Goal: Transaction & Acquisition: Subscribe to service/newsletter

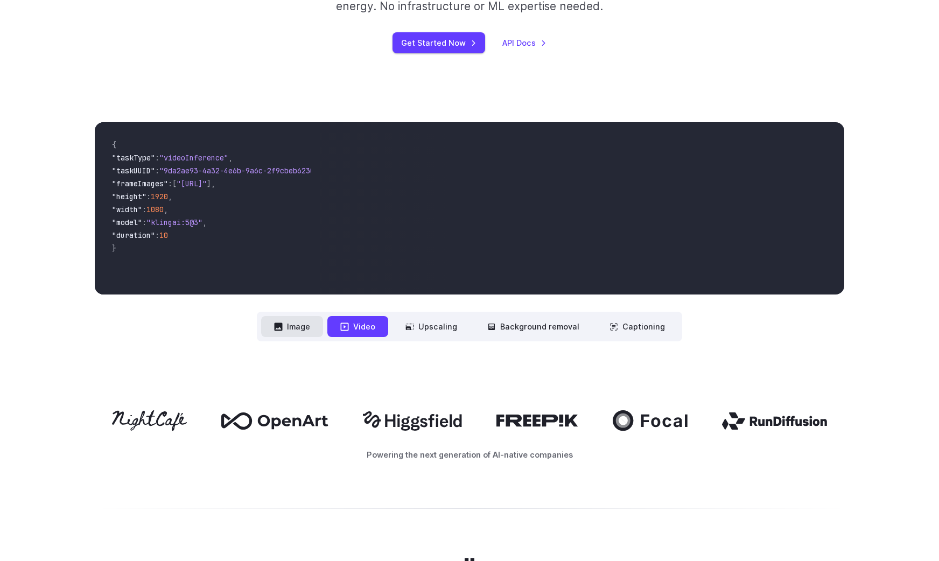
click at [299, 323] on button "Image" at bounding box center [292, 326] width 62 height 21
click at [365, 327] on button "Video" at bounding box center [357, 326] width 61 height 21
click at [294, 331] on button "Image" at bounding box center [292, 326] width 62 height 21
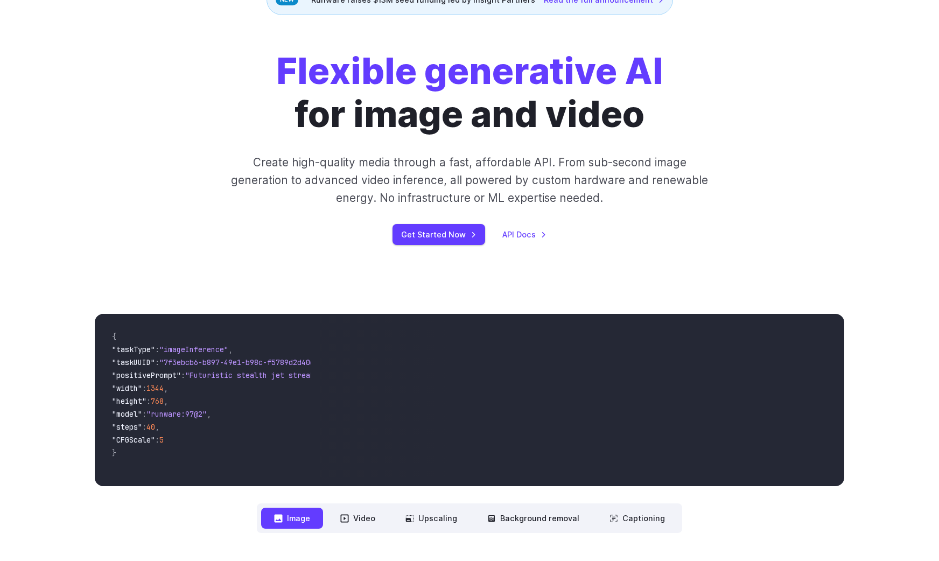
scroll to position [102, 0]
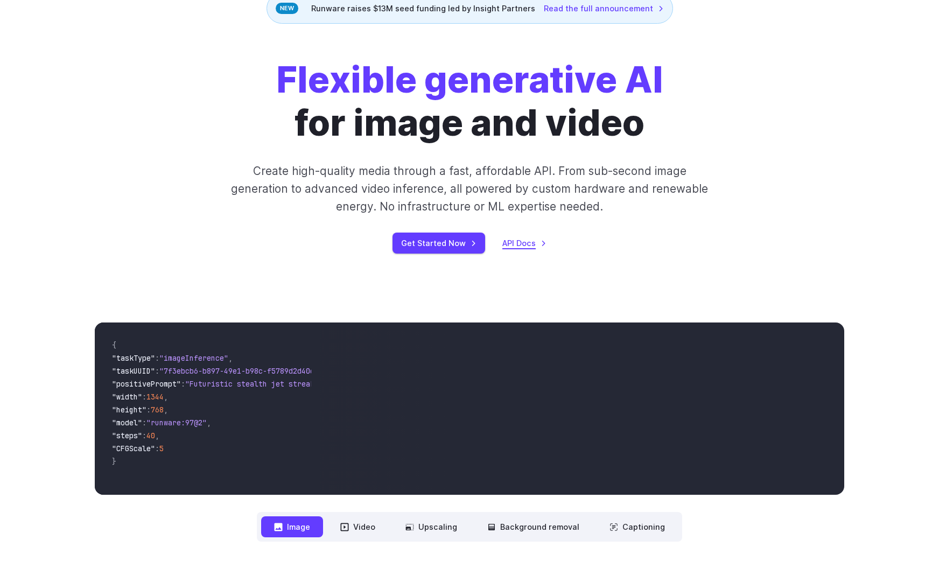
click at [508, 247] on link "API Docs" at bounding box center [524, 243] width 44 height 12
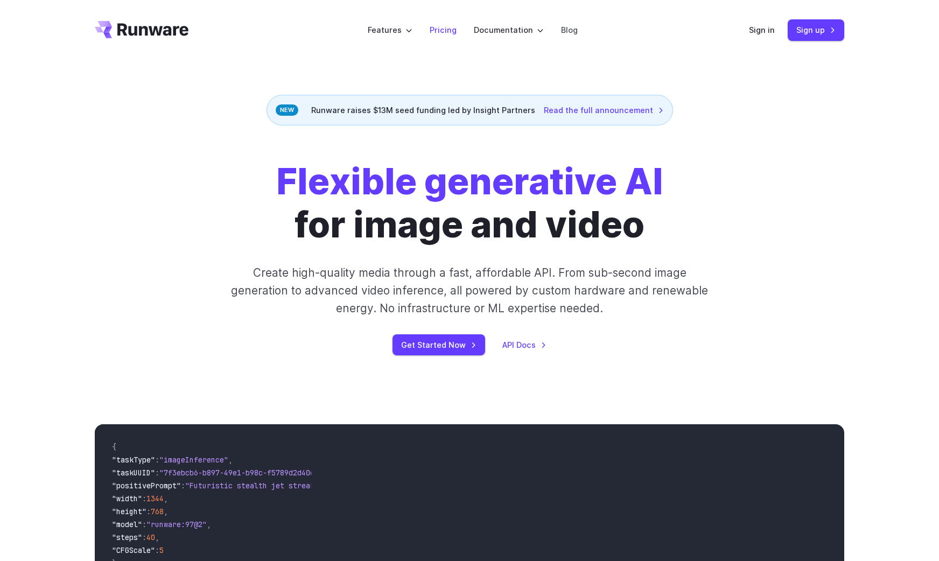
click at [450, 32] on link "Pricing" at bounding box center [443, 30] width 27 height 12
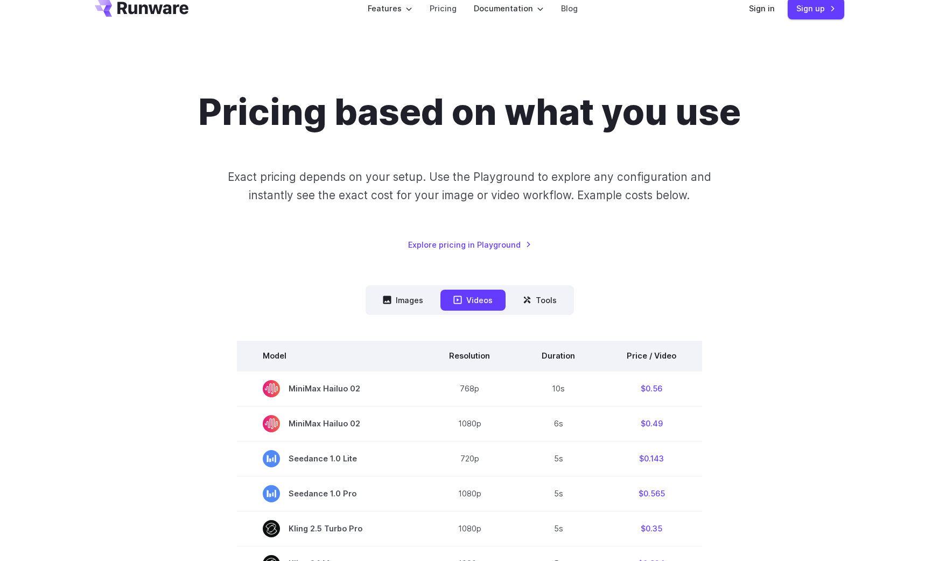
scroll to position [38, 0]
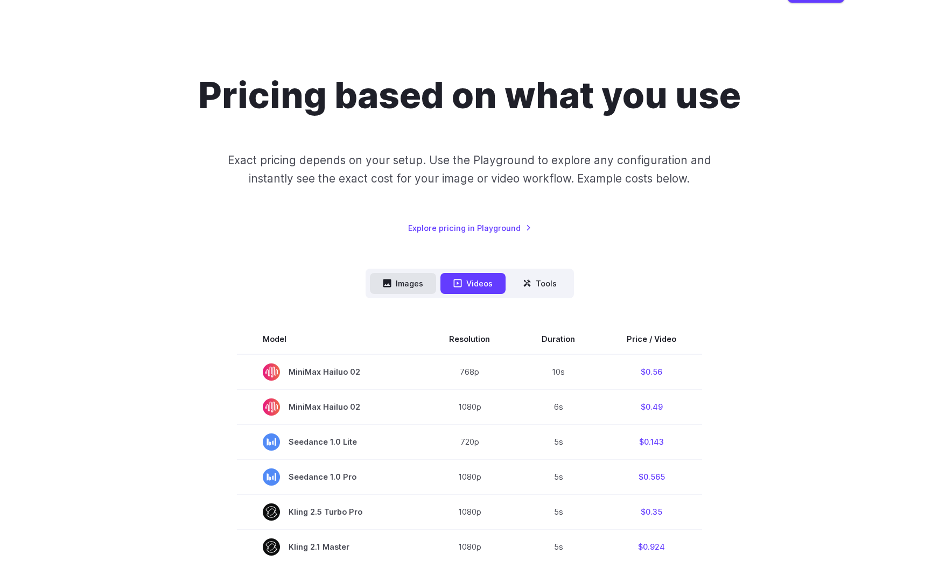
click at [409, 282] on button "Images" at bounding box center [403, 283] width 66 height 21
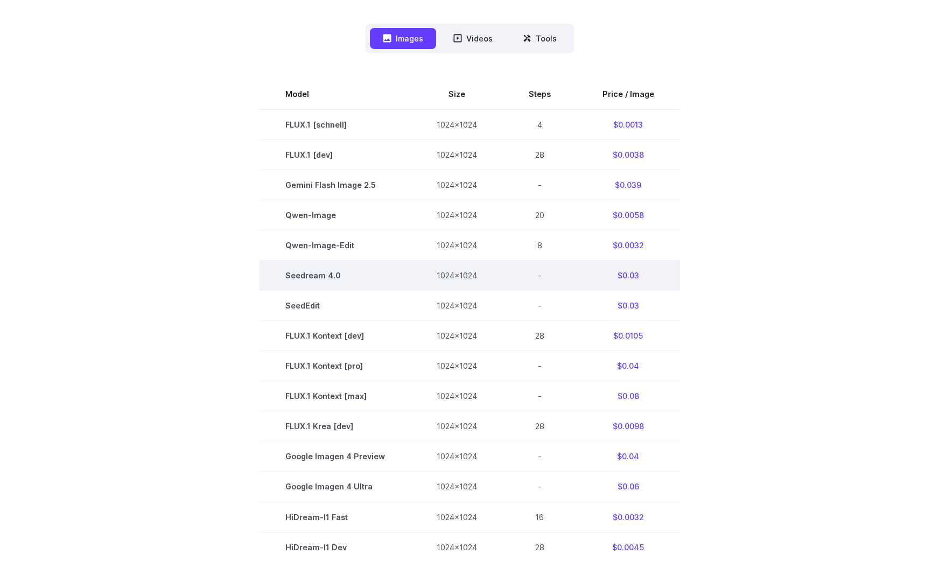
scroll to position [0, 0]
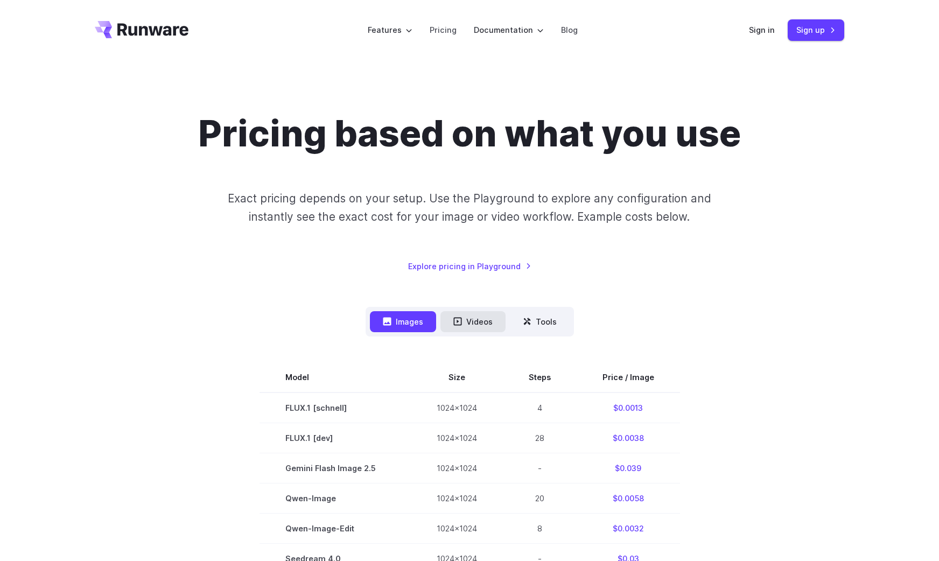
click at [479, 330] on button "Videos" at bounding box center [473, 321] width 65 height 21
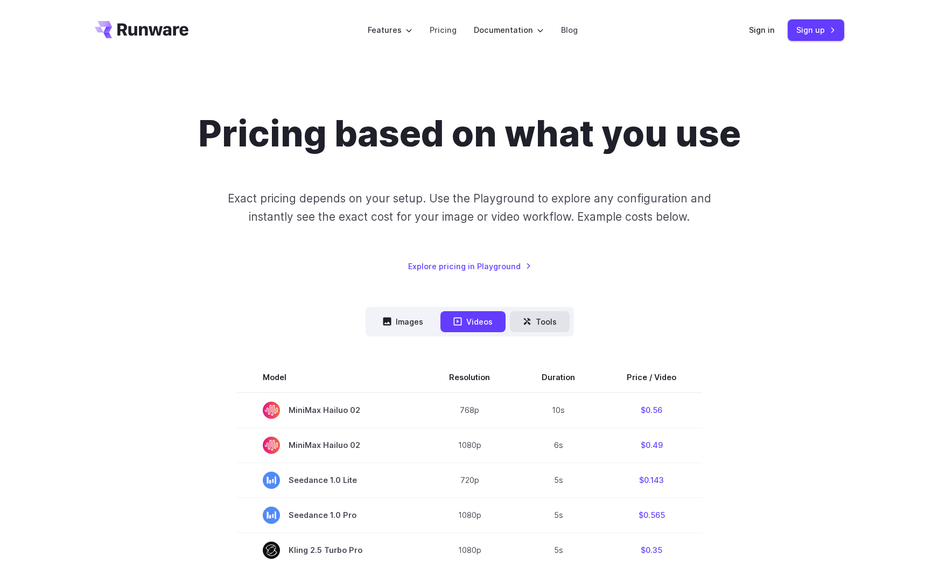
click at [527, 325] on icon at bounding box center [527, 321] width 9 height 9
click at [535, 317] on button "Tools" at bounding box center [540, 321] width 60 height 21
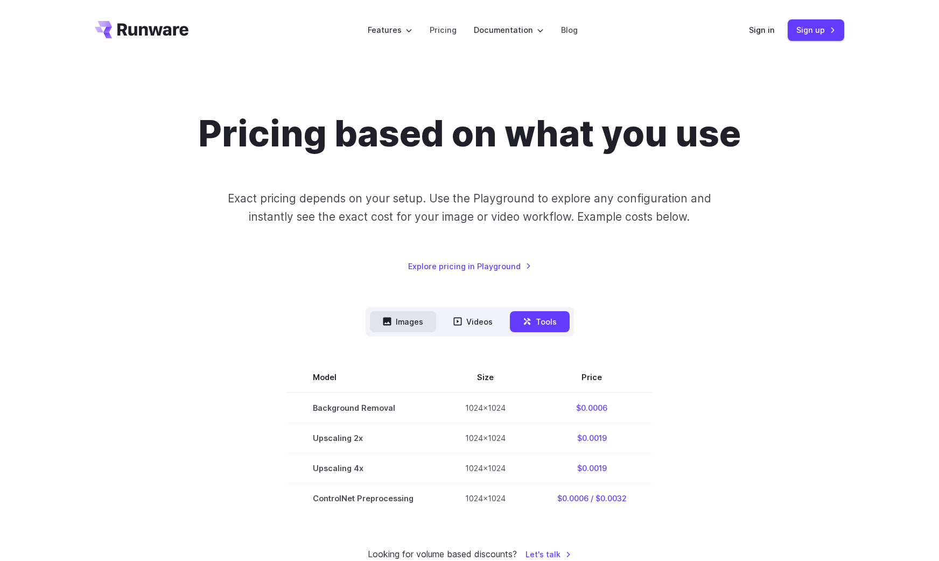
click at [403, 318] on button "Images" at bounding box center [403, 321] width 66 height 21
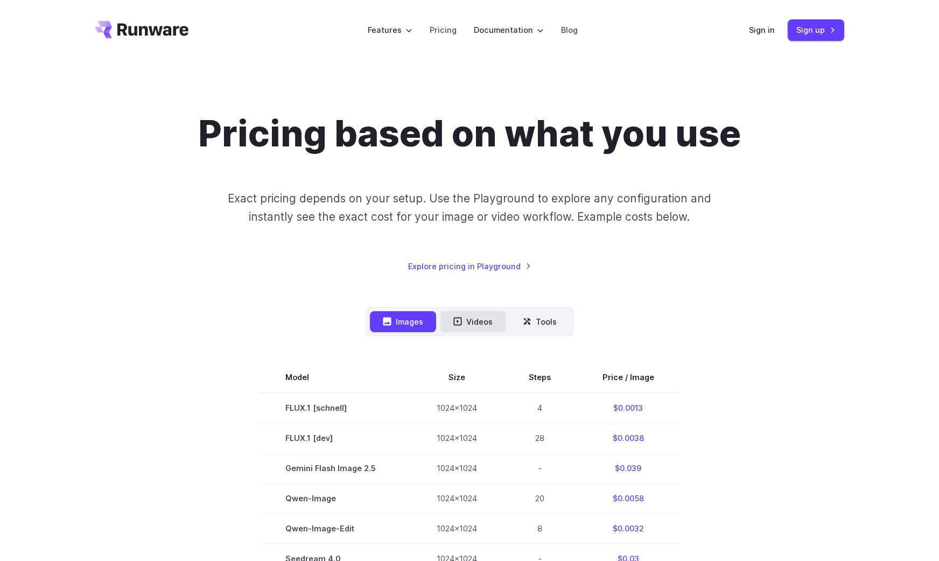
click at [477, 320] on button "Videos" at bounding box center [473, 321] width 65 height 21
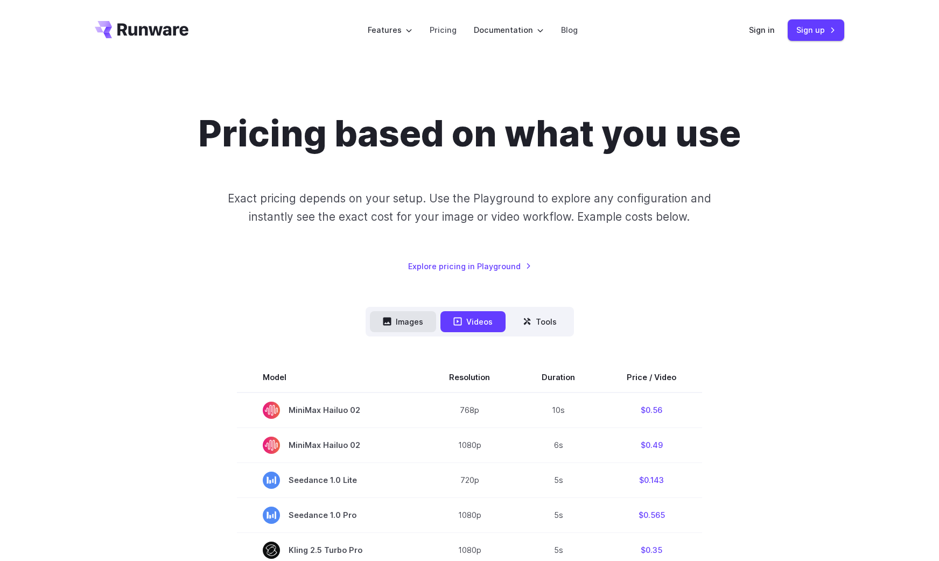
click at [411, 322] on button "Images" at bounding box center [403, 321] width 66 height 21
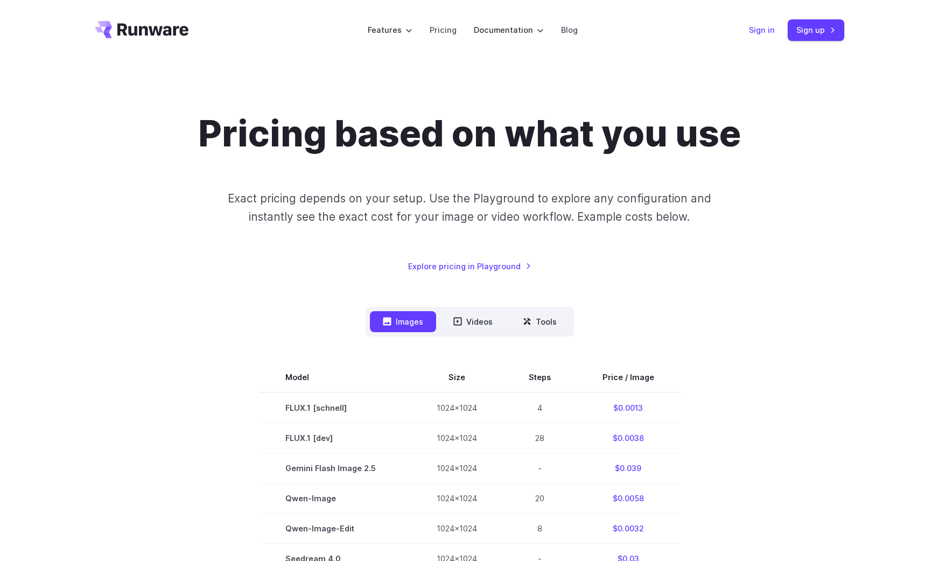
click at [761, 31] on link "Sign in" at bounding box center [762, 30] width 26 height 12
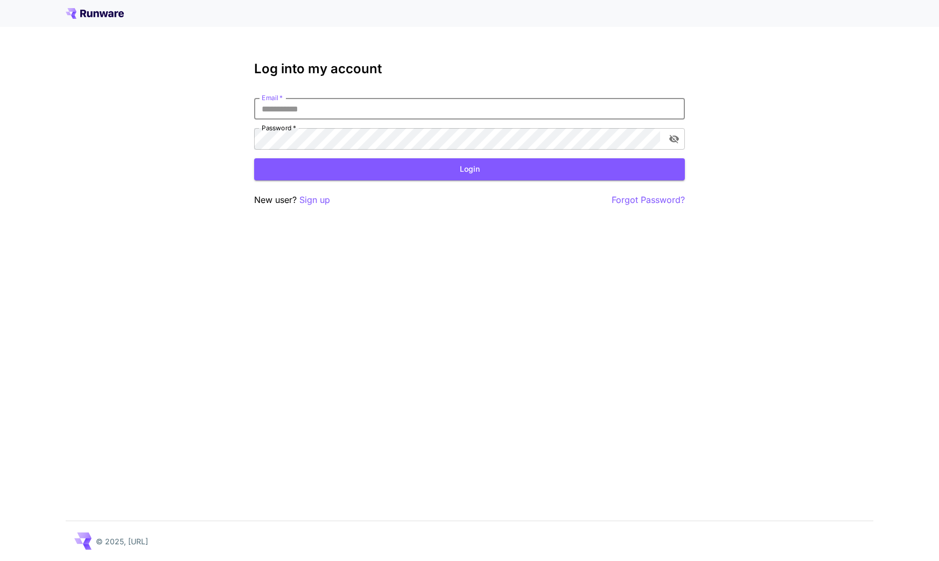
click at [390, 108] on input "Email   *" at bounding box center [469, 109] width 431 height 22
click at [317, 199] on p "Sign up" at bounding box center [314, 199] width 31 height 13
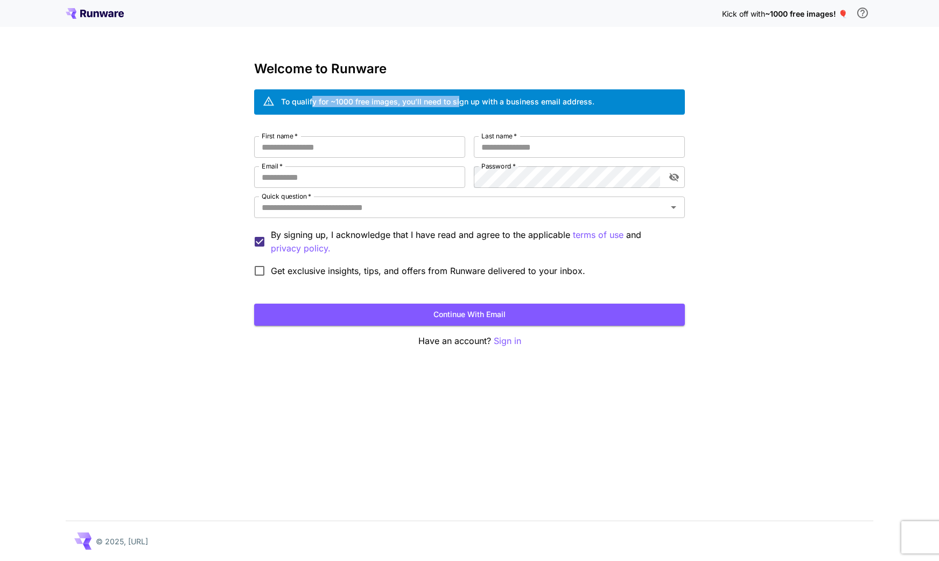
drag, startPoint x: 312, startPoint y: 106, endPoint x: 461, endPoint y: 103, distance: 148.7
click at [461, 103] on div "To qualify for ~1000 free images, you’ll need to sign up with a business email …" at bounding box center [437, 101] width 313 height 11
click at [239, 123] on div "Kick off with ~1000 free images! 🎈 Welcome to Runware To qualify for ~1000 free…" at bounding box center [469, 280] width 939 height 561
drag, startPoint x: 289, startPoint y: 103, endPoint x: 362, endPoint y: 103, distance: 73.2
click at [362, 103] on div "To qualify for ~1000 free images, you’ll need to sign up with a business email …" at bounding box center [437, 101] width 313 height 11
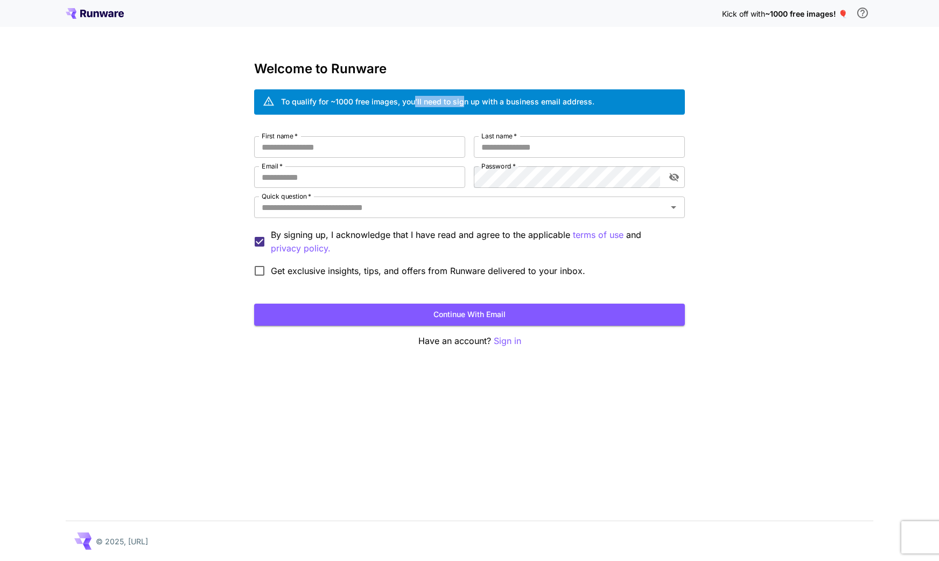
drag, startPoint x: 416, startPoint y: 102, endPoint x: 463, endPoint y: 101, distance: 47.4
click at [463, 101] on div "To qualify for ~1000 free images, you’ll need to sign up with a business email …" at bounding box center [437, 101] width 313 height 11
click at [297, 263] on label "Get exclusive insights, tips, and offers from Runware delivered to your inbox." at bounding box center [416, 271] width 337 height 23
click at [305, 146] on input "First name   *" at bounding box center [359, 147] width 211 height 22
type input "******"
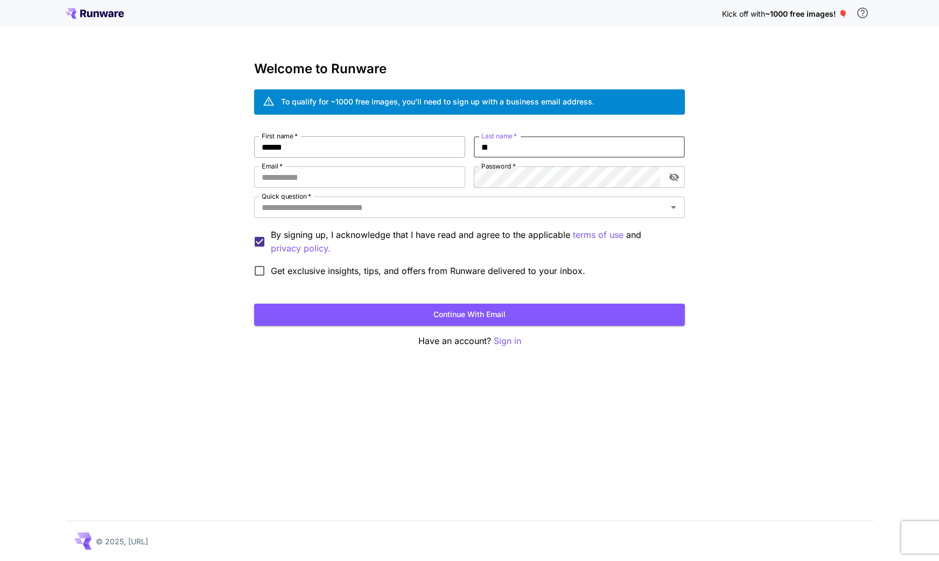
type input "*"
type input "****"
type input "*"
type input "**********"
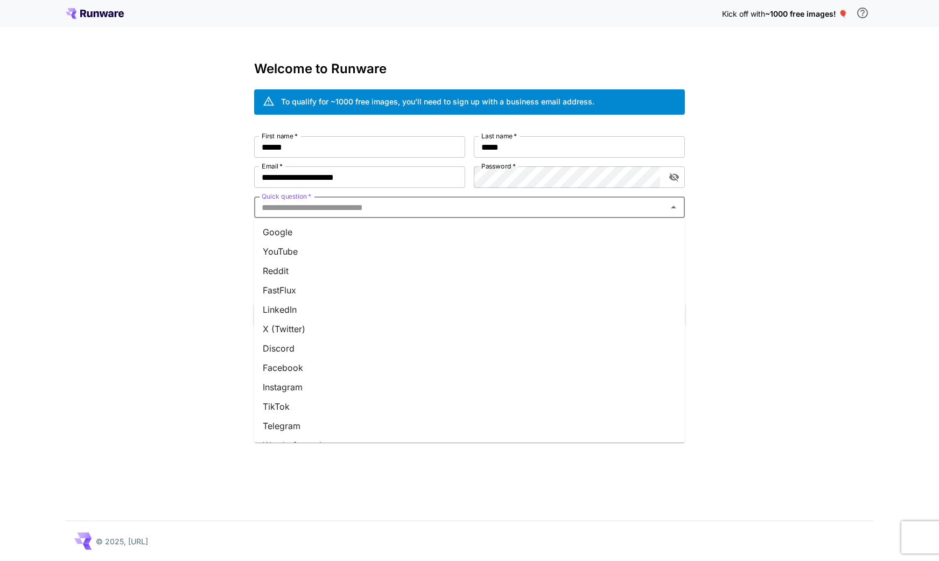
click at [384, 203] on input "Quick question   *" at bounding box center [460, 207] width 407 height 15
click at [301, 235] on li "Google" at bounding box center [469, 231] width 431 height 19
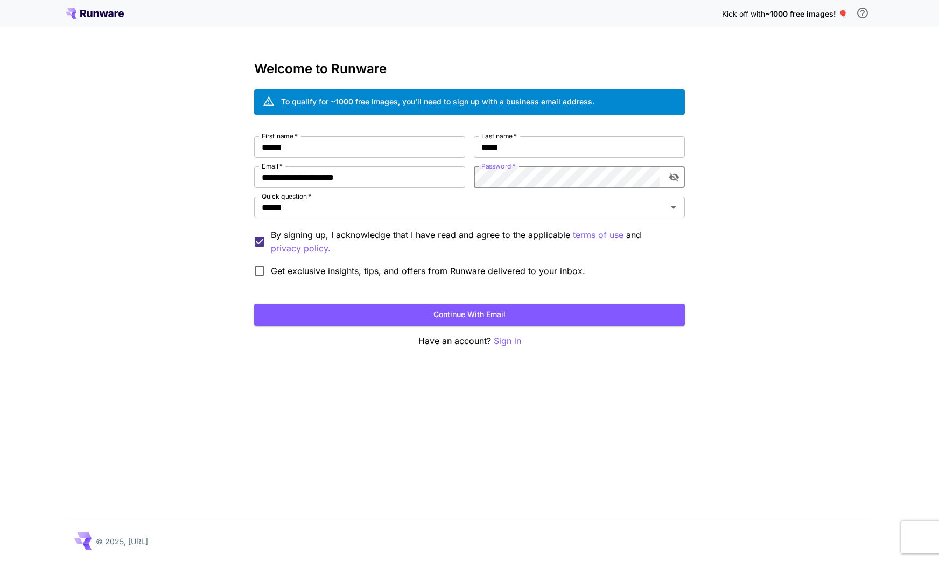
click at [0, 561] on com-1password-button at bounding box center [0, 561] width 0 height 0
click at [189, 280] on div "**********" at bounding box center [469, 280] width 939 height 561
click at [432, 313] on button "Continue with email" at bounding box center [469, 315] width 431 height 22
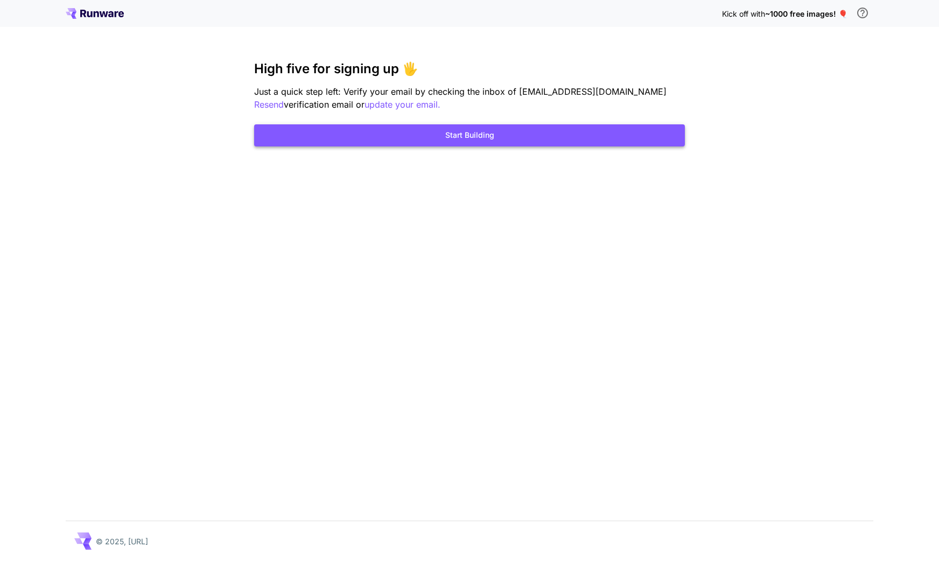
click at [444, 141] on button "Start Building" at bounding box center [469, 135] width 431 height 22
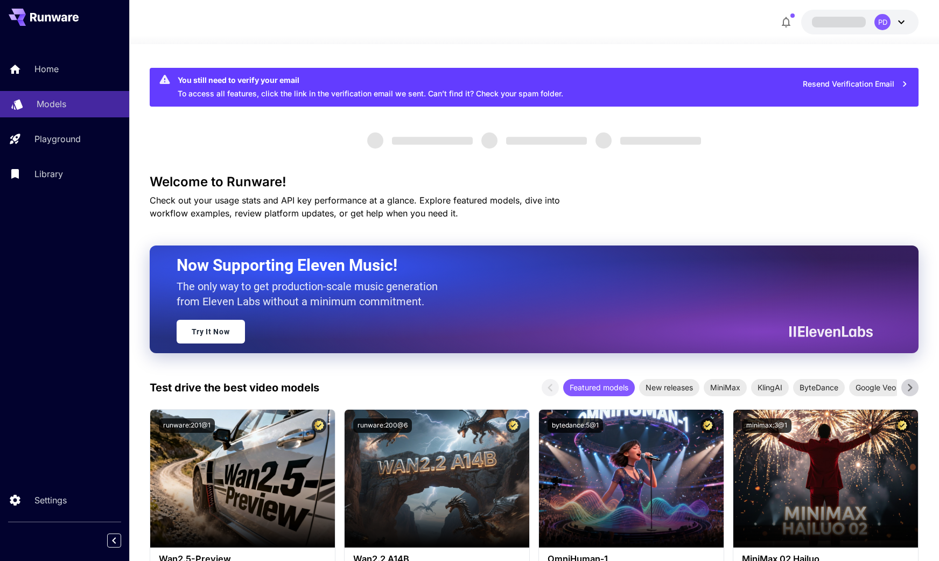
click at [51, 103] on p "Models" at bounding box center [52, 103] width 30 height 13
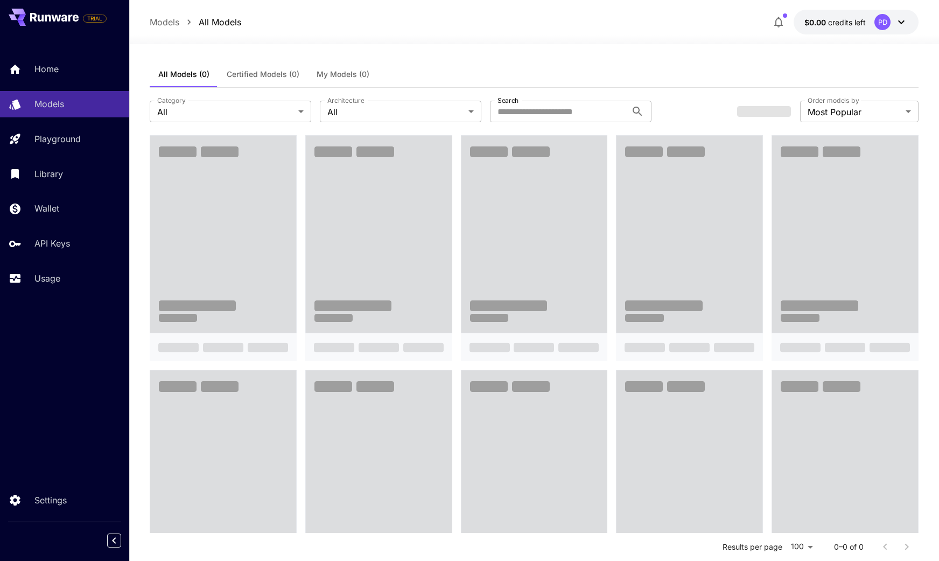
click at [272, 80] on button "Certified Models (0)" at bounding box center [263, 74] width 90 height 26
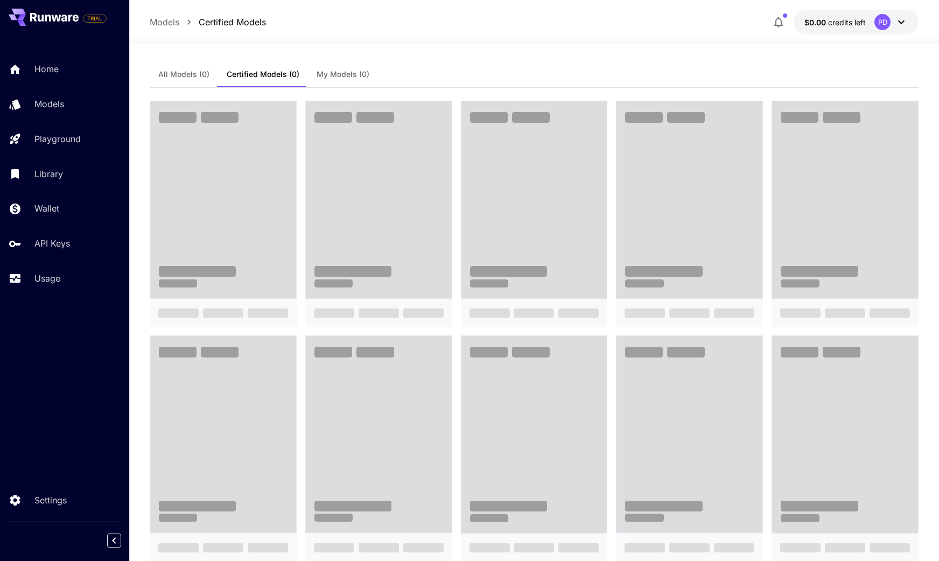
click at [175, 72] on span "All Models (0)" at bounding box center [183, 74] width 51 height 10
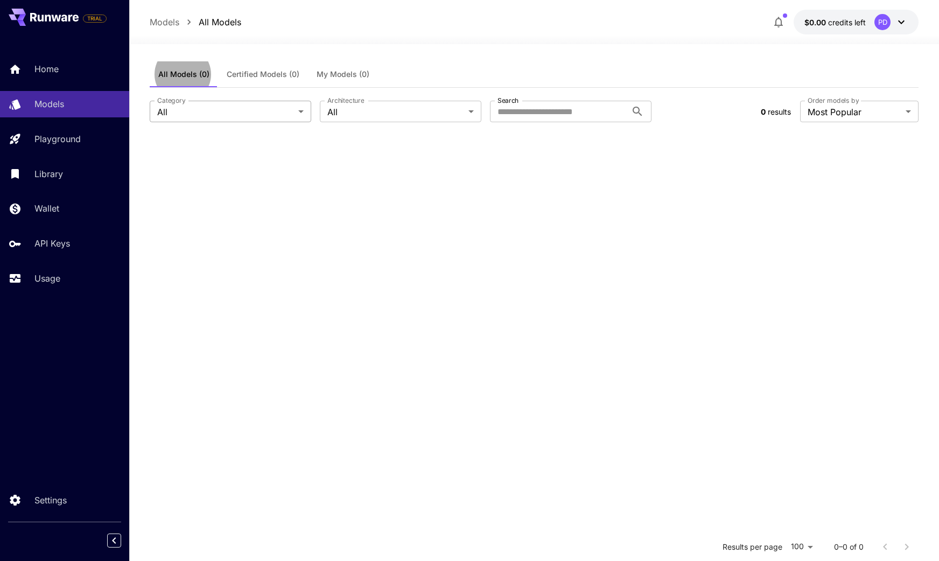
click at [224, 113] on body "**********" at bounding box center [469, 378] width 939 height 757
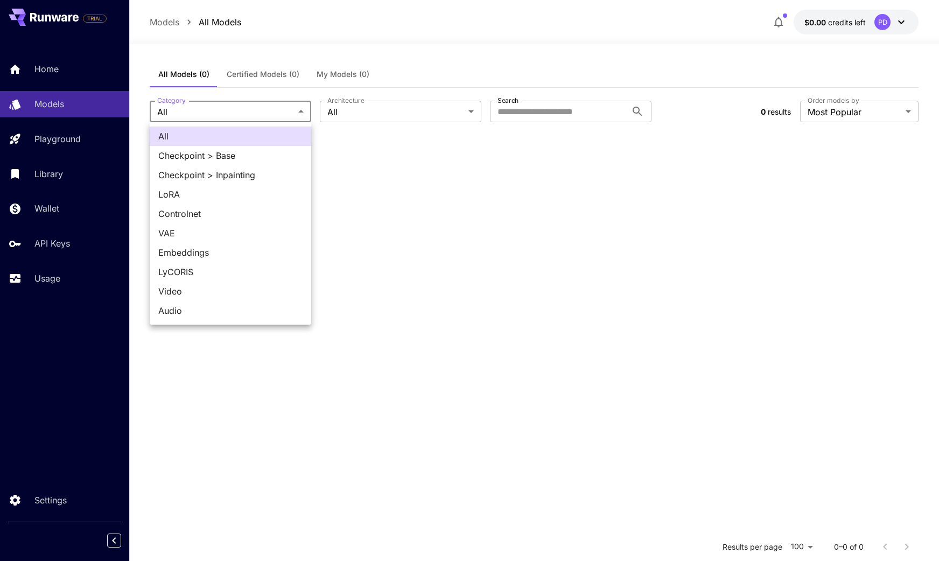
click at [375, 229] on div at bounding box center [469, 280] width 939 height 561
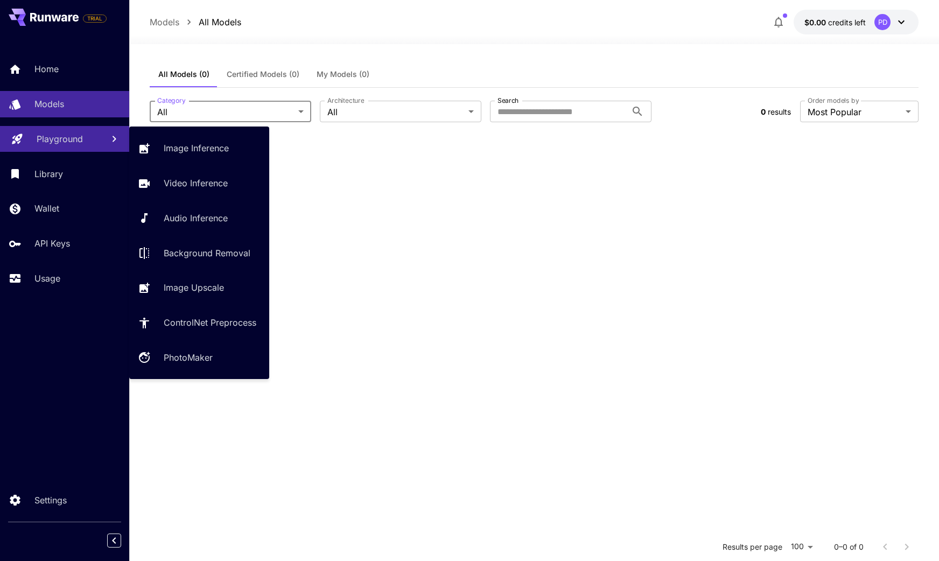
click at [58, 130] on link "Playground" at bounding box center [64, 139] width 129 height 26
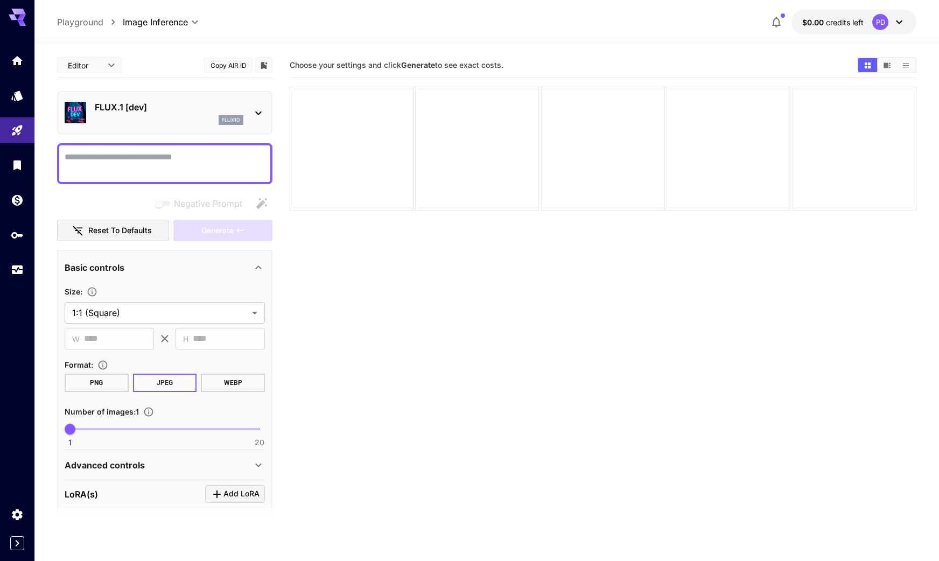
click at [147, 121] on div "flux1d" at bounding box center [169, 120] width 149 height 10
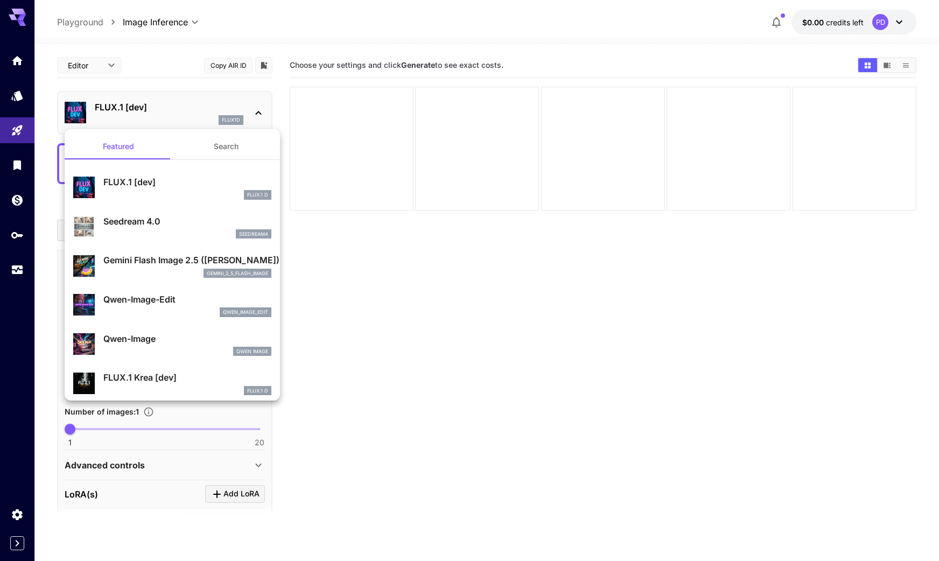
click at [359, 295] on div at bounding box center [469, 280] width 939 height 561
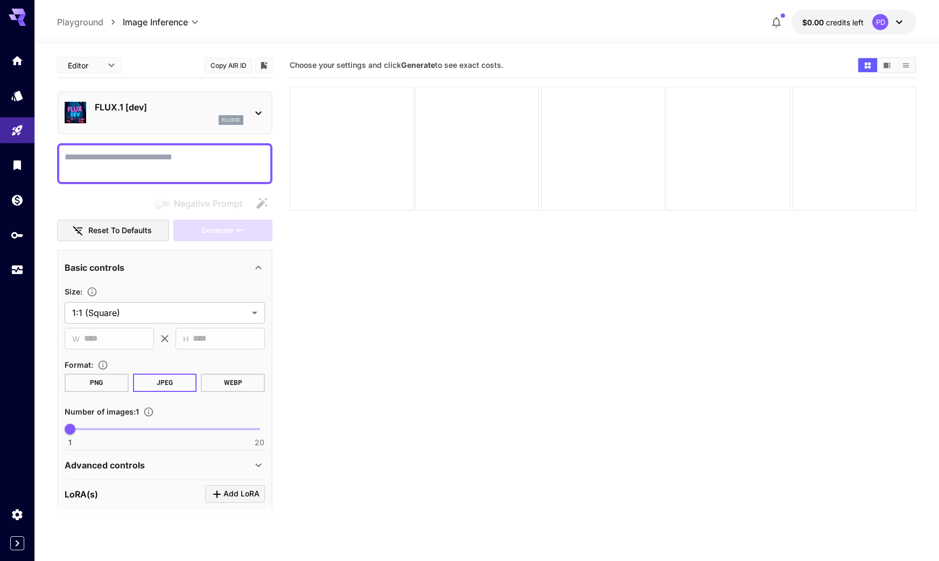
click at [99, 60] on body "**********" at bounding box center [469, 323] width 939 height 646
click at [89, 103] on span "JSON" at bounding box center [89, 106] width 47 height 13
type input "****"
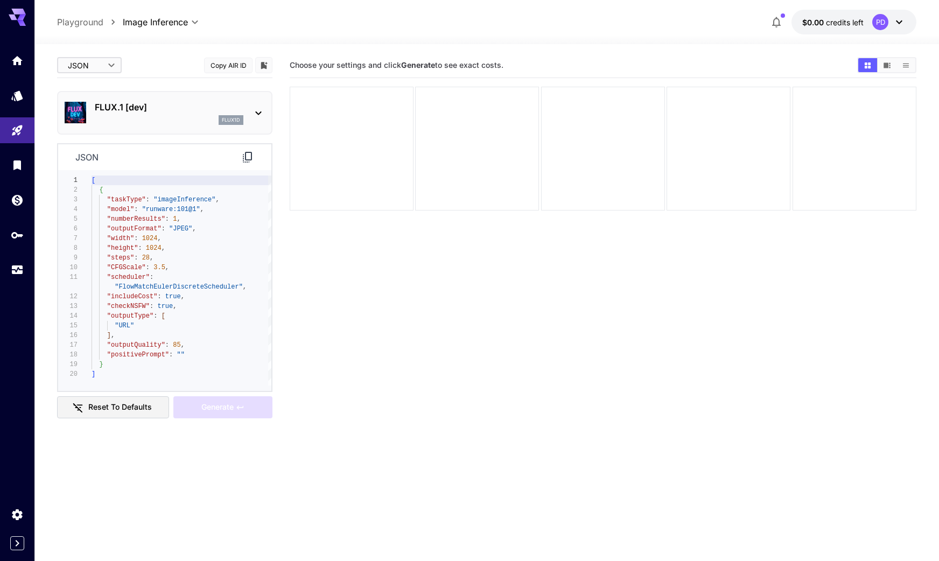
click at [181, 304] on div "[ { "taskType" : "imageInference" , "model" : "runware:101@1" , "numberResults"…" at bounding box center [182, 281] width 180 height 210
type textarea "**********"
click at [88, 67] on body "**********" at bounding box center [469, 323] width 939 height 646
click at [79, 86] on span "Editor" at bounding box center [89, 87] width 47 height 13
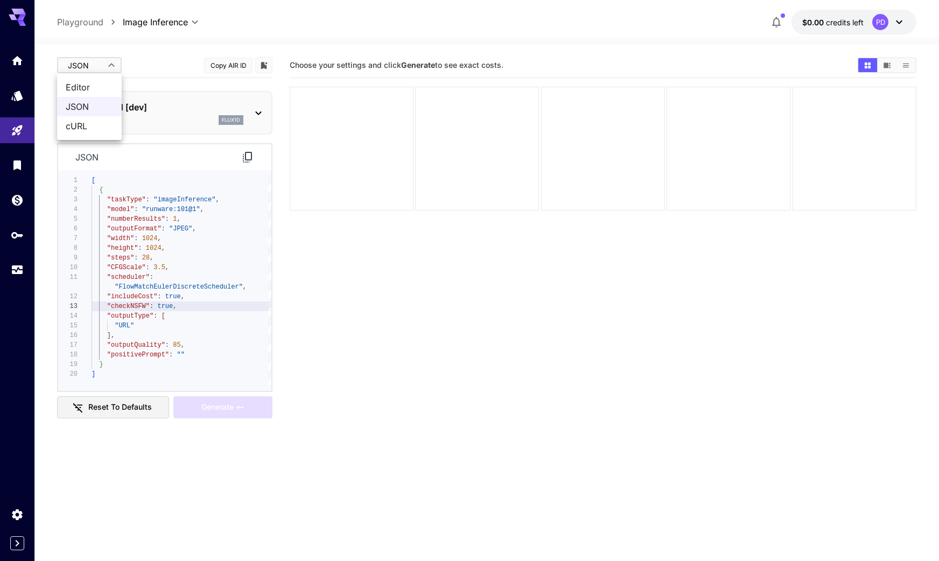
type input "****"
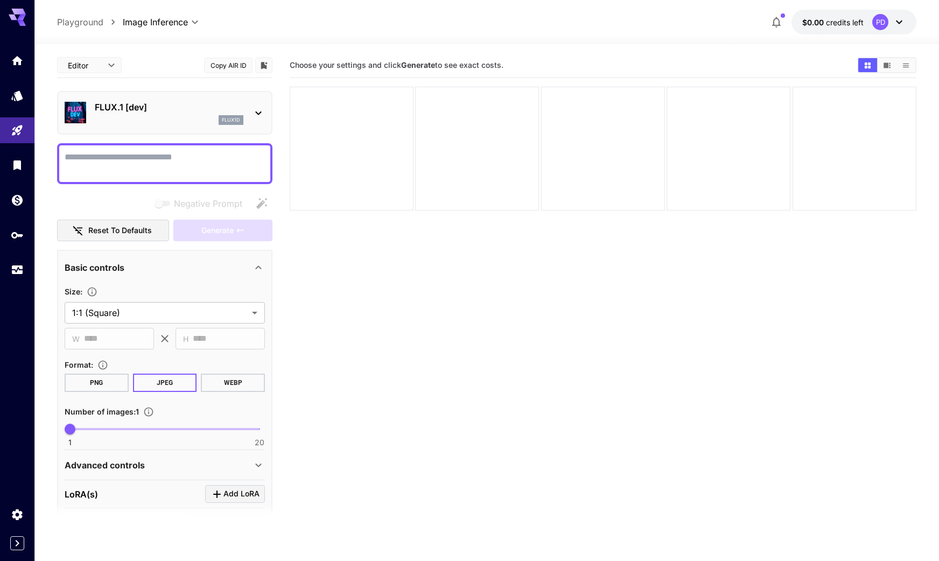
click at [840, 21] on span "credits left" at bounding box center [845, 22] width 38 height 9
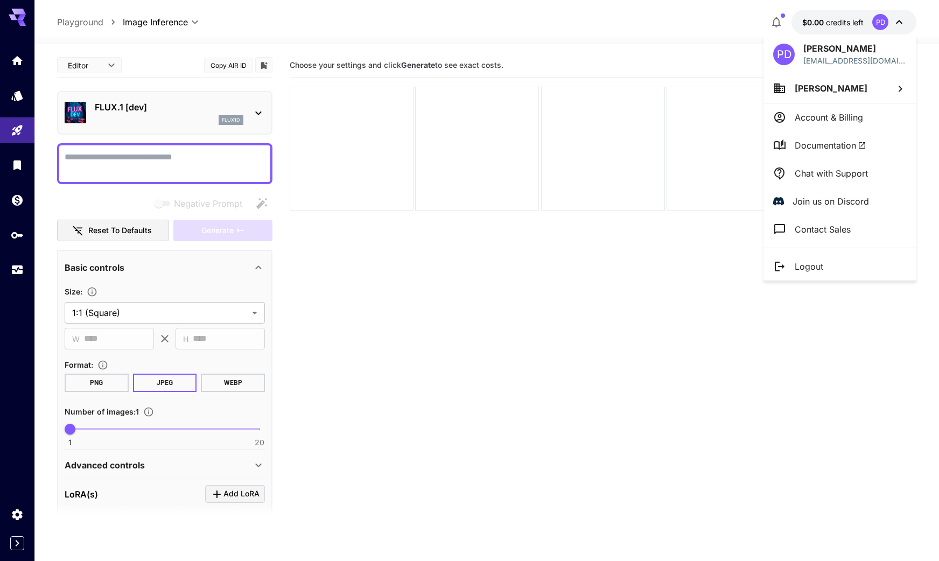
click at [635, 341] on div at bounding box center [469, 280] width 939 height 561
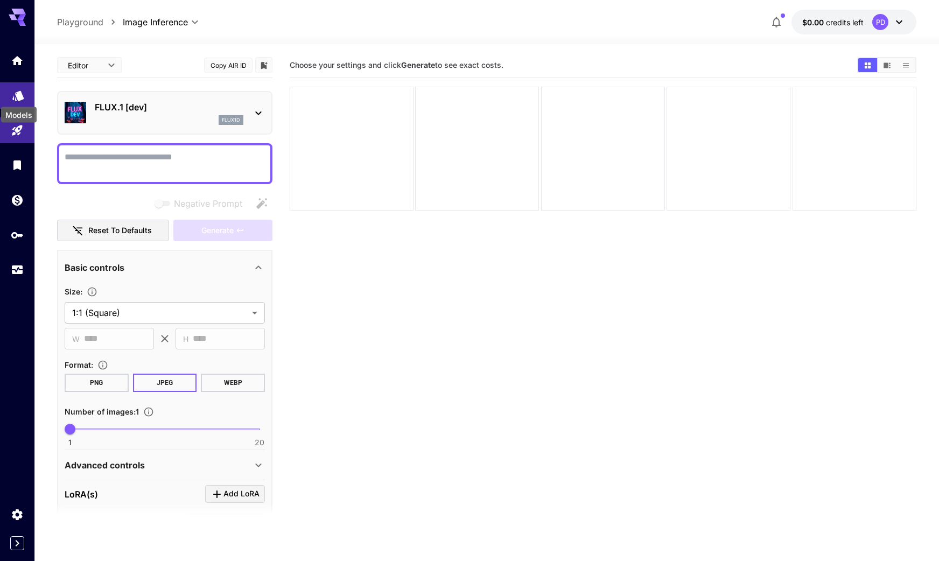
click at [16, 98] on icon "Models" at bounding box center [18, 92] width 13 height 13
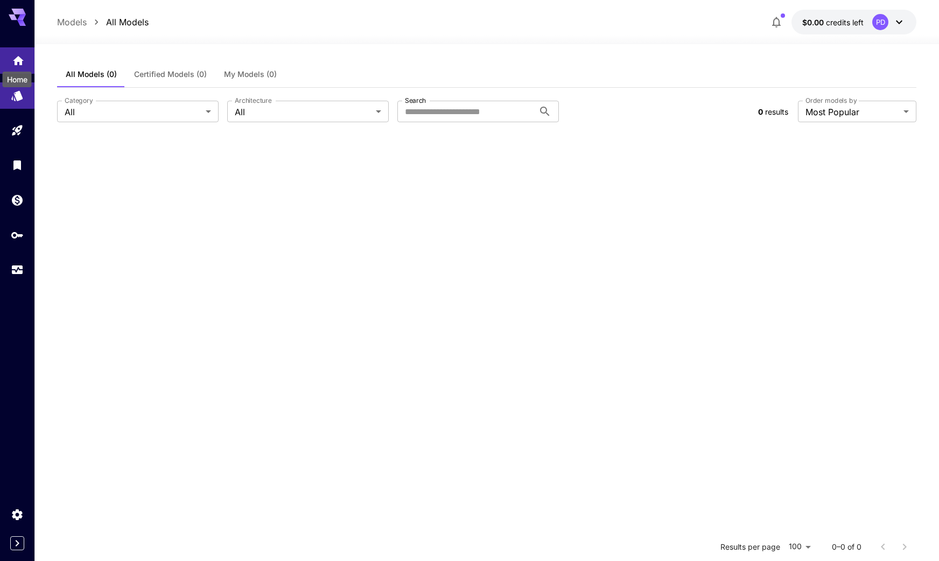
click at [15, 63] on icon "Home" at bounding box center [18, 57] width 13 height 13
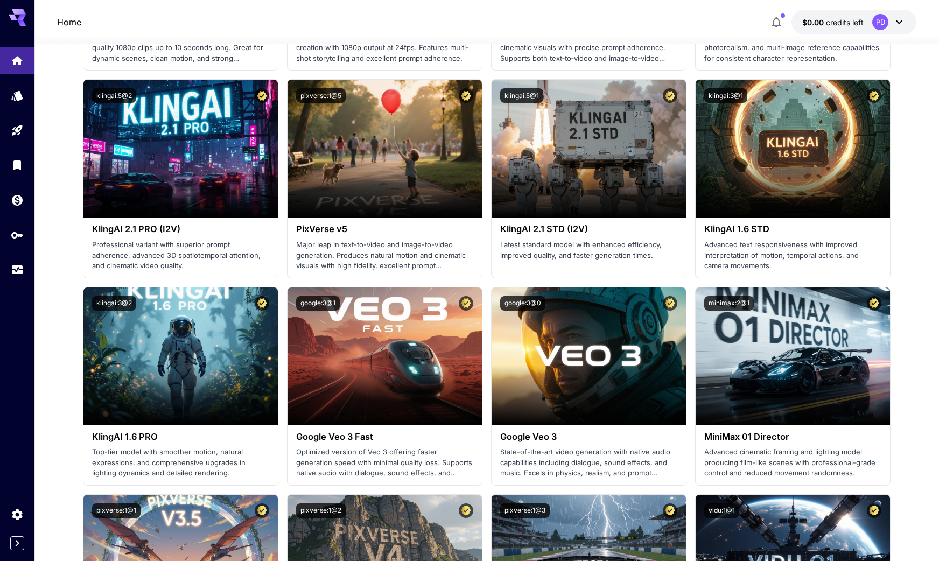
scroll to position [753, 0]
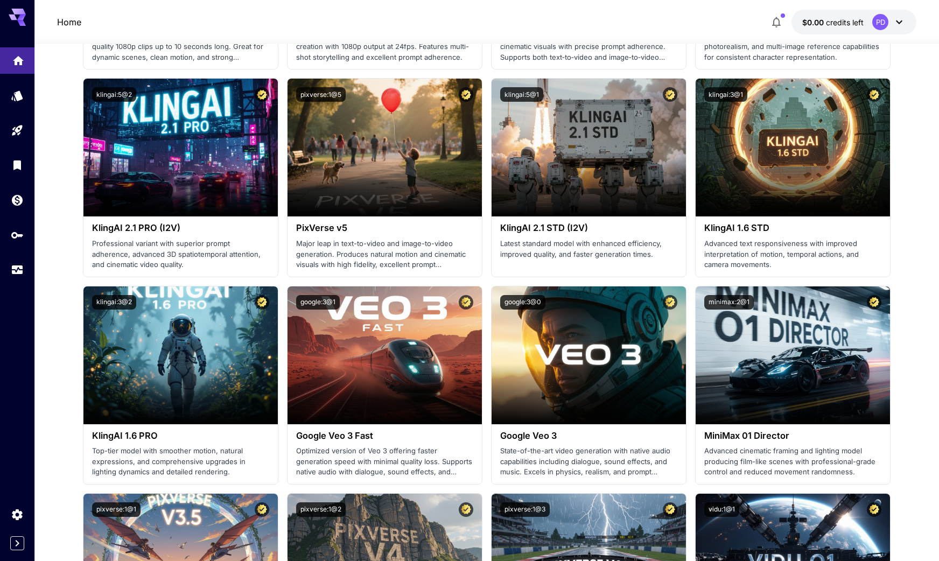
click at [16, 56] on icon "Home" at bounding box center [18, 57] width 11 height 9
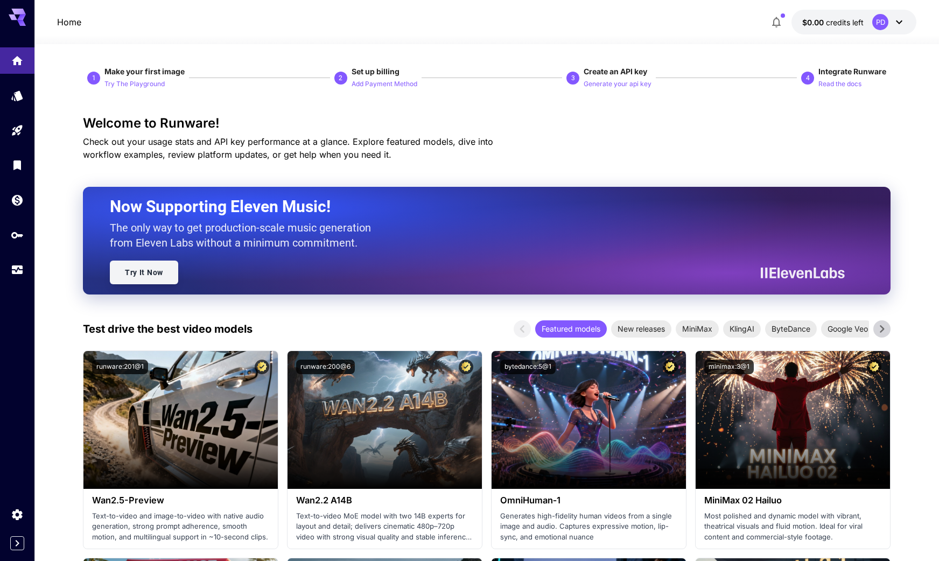
scroll to position [67, 0]
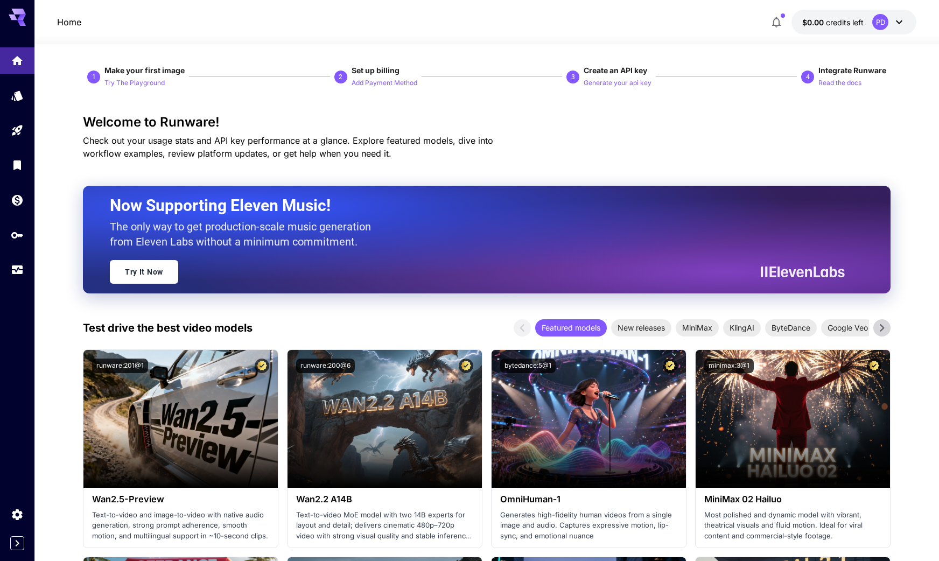
drag, startPoint x: 117, startPoint y: 330, endPoint x: 291, endPoint y: 330, distance: 173.4
click at [291, 330] on div "Test drive the best video models Featured models New releases MiniMax KlingAI B…" at bounding box center [487, 327] width 808 height 17
click at [303, 323] on div "Test drive the best video models Featured models New releases MiniMax KlingAI B…" at bounding box center [487, 327] width 808 height 17
click at [15, 100] on icon "Models" at bounding box center [18, 93] width 13 height 13
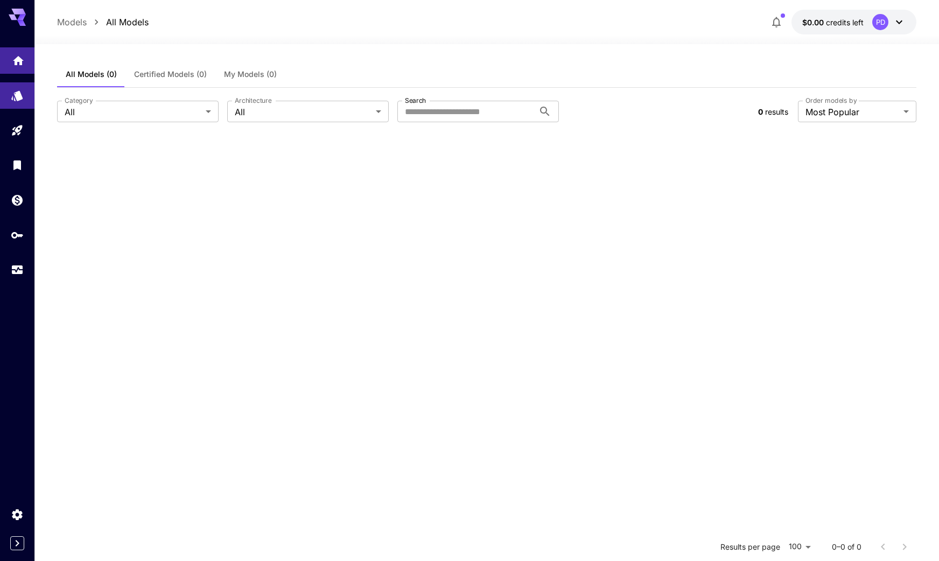
click at [23, 48] on link at bounding box center [17, 60] width 34 height 26
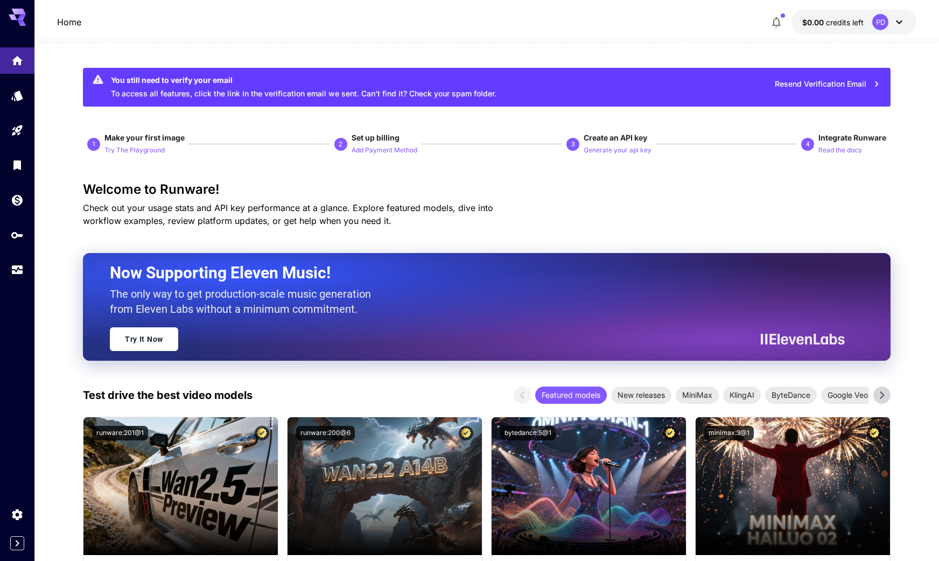
click at [814, 84] on button "Resend Verification Email" at bounding box center [827, 84] width 117 height 22
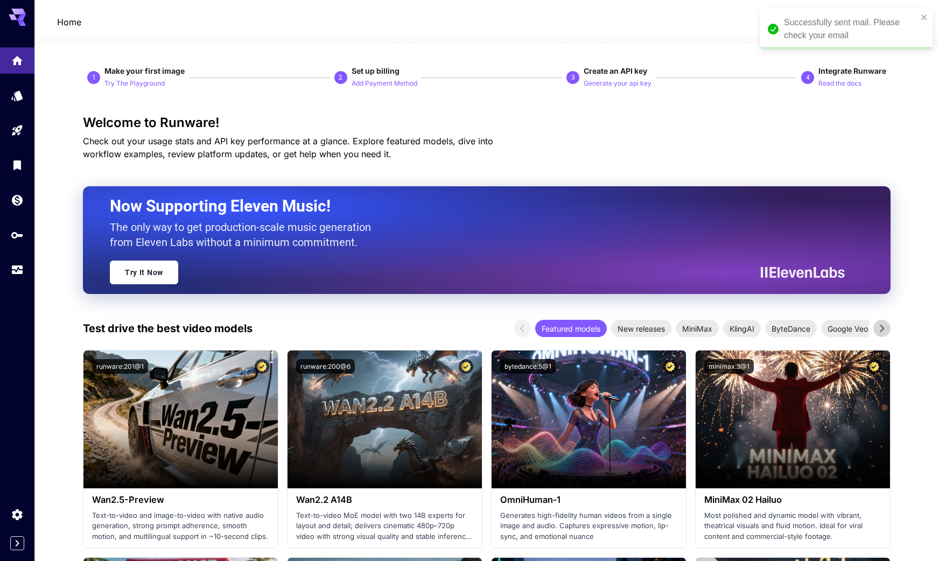
scroll to position [56, 0]
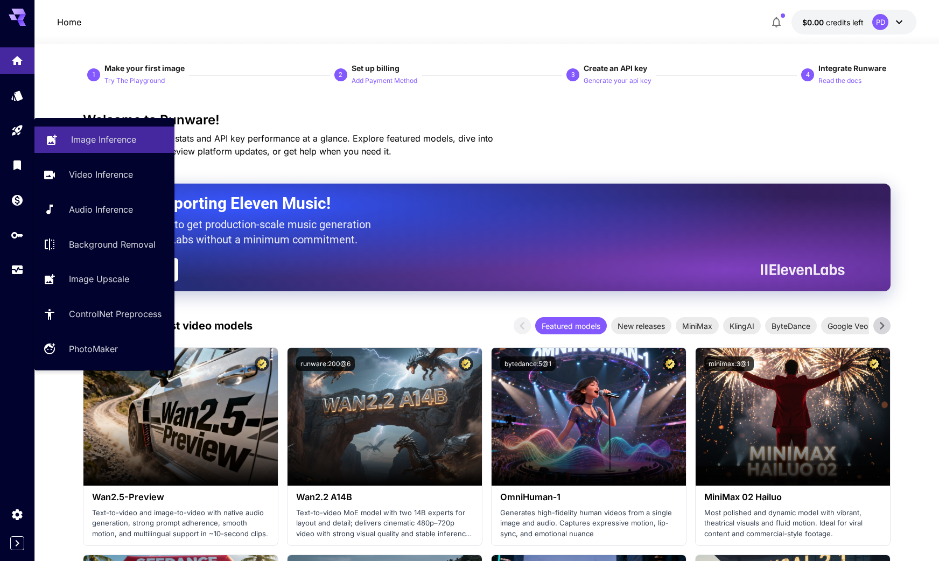
click at [86, 145] on p "Image Inference" at bounding box center [103, 139] width 65 height 13
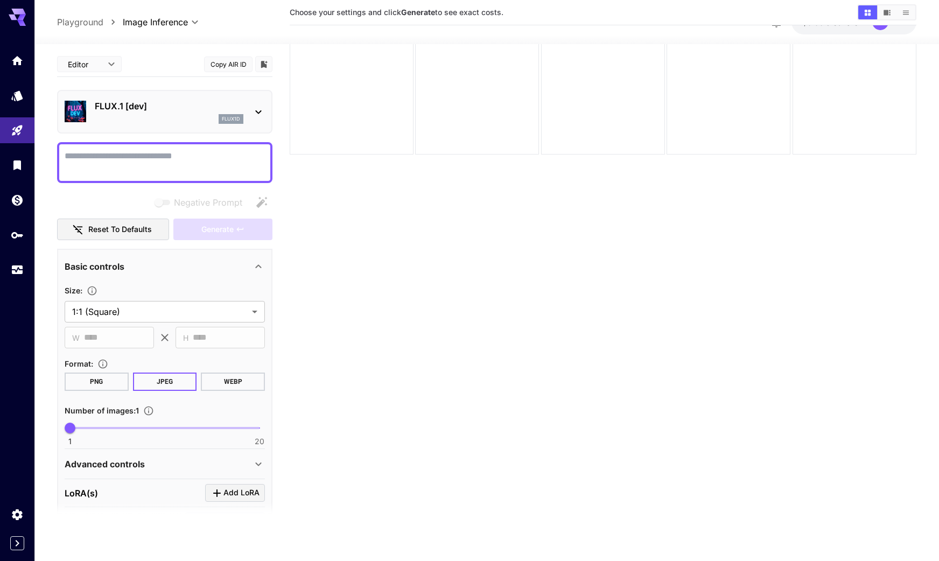
click at [141, 163] on textarea "Negative Prompt" at bounding box center [165, 163] width 200 height 26
click at [180, 109] on p "FLUX.1 [dev]" at bounding box center [169, 106] width 149 height 13
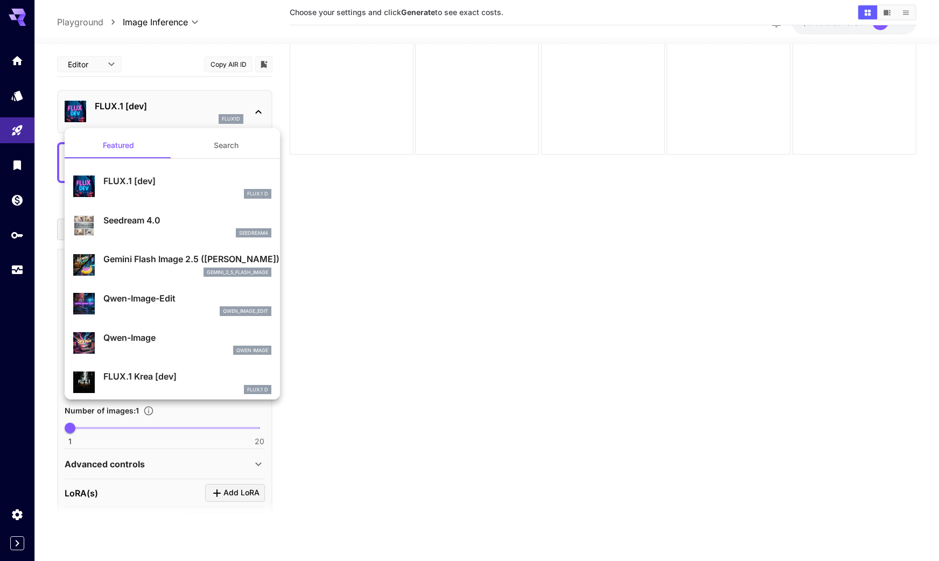
click at [394, 341] on div at bounding box center [469, 280] width 939 height 561
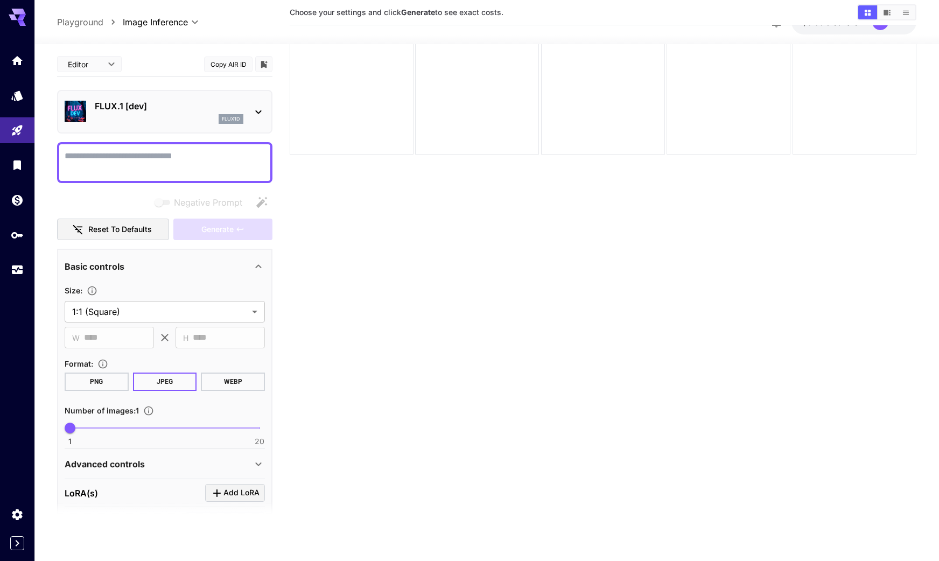
click at [141, 165] on textarea "Negative Prompt" at bounding box center [165, 163] width 200 height 26
click at [103, 375] on button "PNG" at bounding box center [97, 382] width 64 height 18
click at [161, 380] on button "JPEG" at bounding box center [165, 382] width 64 height 18
click at [85, 388] on button "PNG" at bounding box center [97, 382] width 64 height 18
click at [169, 461] on div "Advanced controls" at bounding box center [158, 464] width 187 height 13
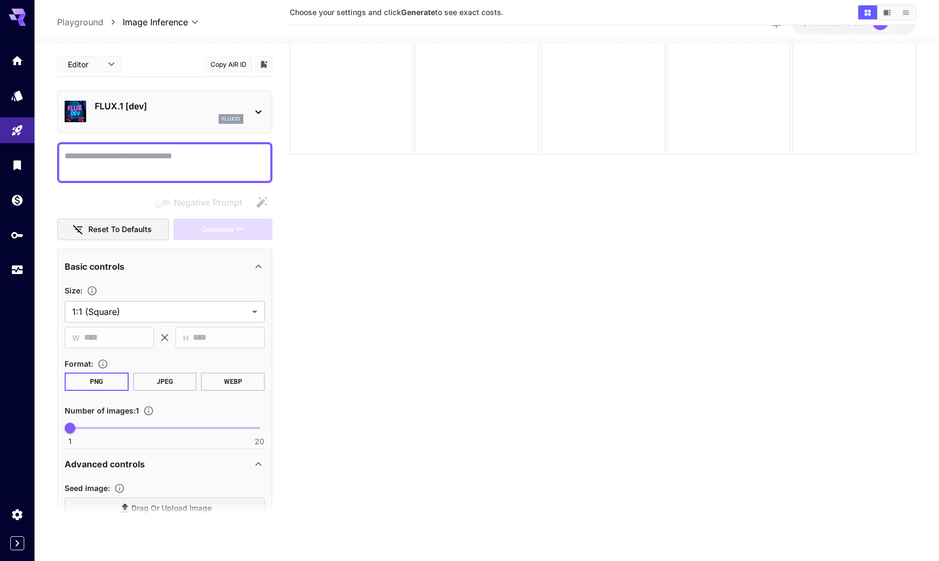
click at [169, 461] on div "Advanced controls" at bounding box center [158, 464] width 187 height 13
click at [253, 112] on icon at bounding box center [258, 112] width 13 height 13
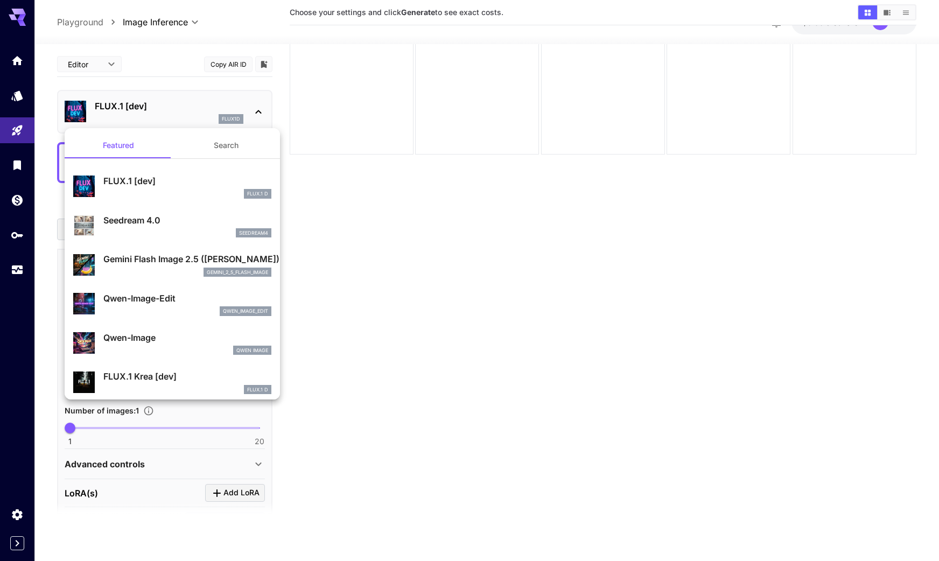
click at [253, 112] on div at bounding box center [469, 280] width 939 height 561
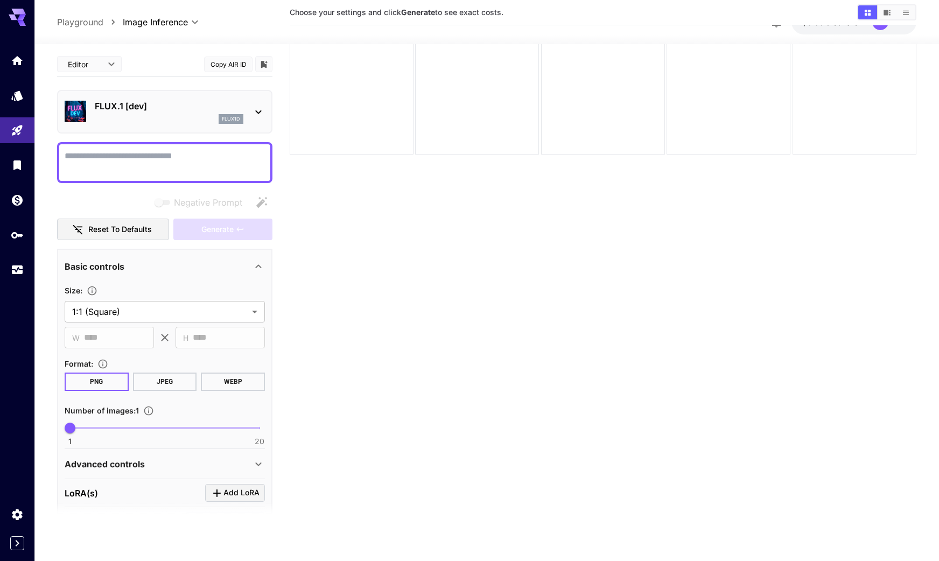
click at [250, 103] on div "FLUX.1 [dev] flux1d" at bounding box center [165, 111] width 200 height 33
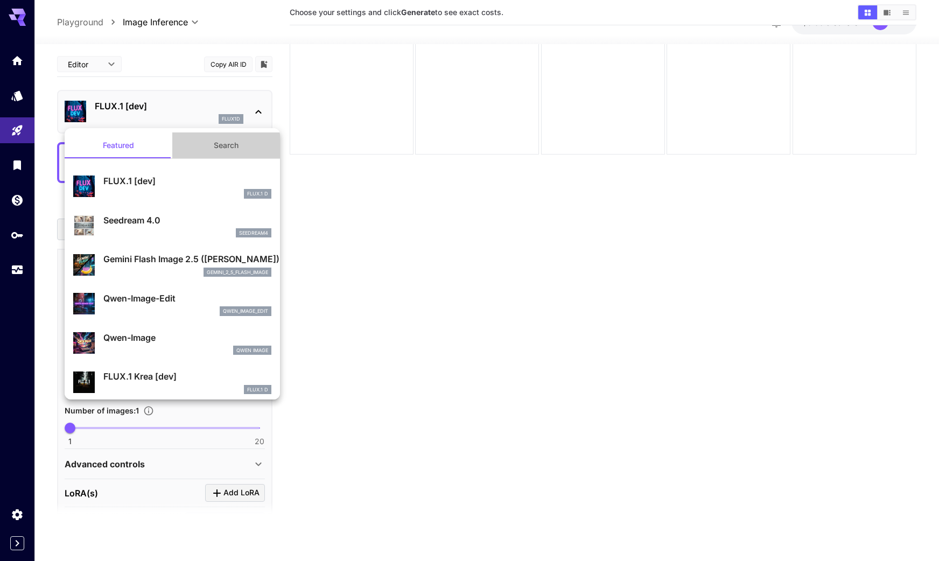
click at [230, 144] on button "Search" at bounding box center [226, 145] width 108 height 26
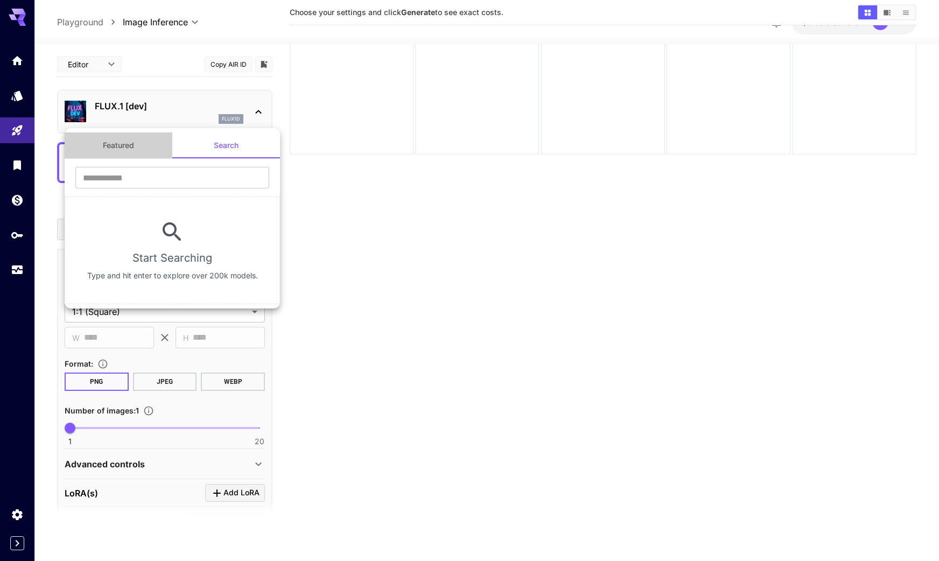
click at [137, 145] on button "Featured" at bounding box center [119, 145] width 108 height 26
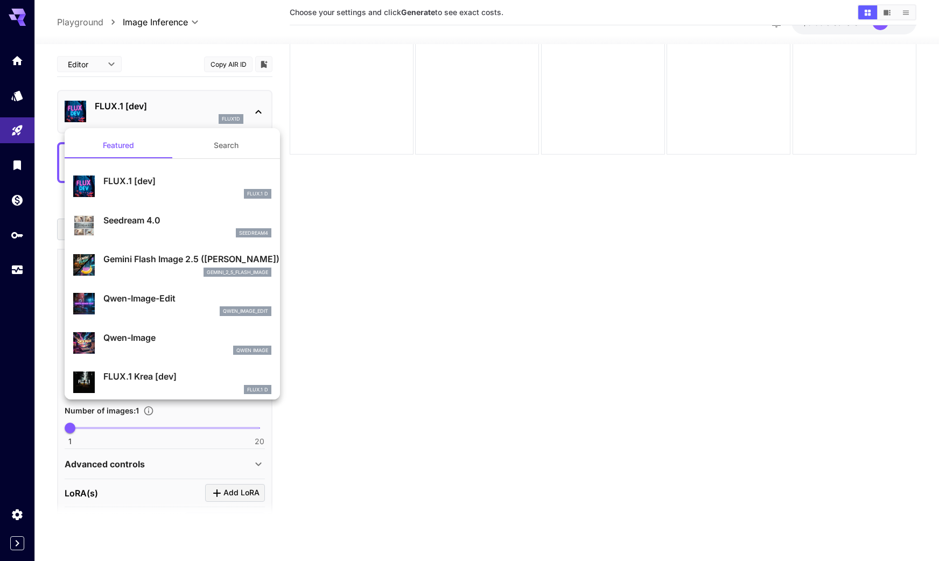
click at [149, 183] on p "FLUX.1 [dev]" at bounding box center [187, 180] width 168 height 13
